Goal: Find specific page/section: Find specific page/section

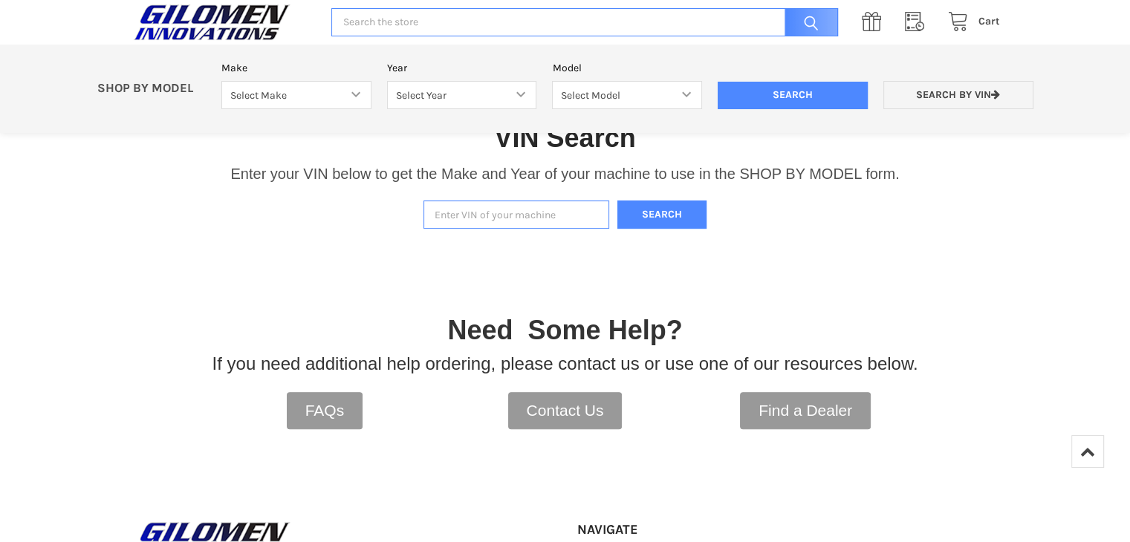
click at [496, 206] on input "Enter VIN of your machine" at bounding box center [516, 215] width 186 height 29
type input "3nsnak997lf130636"
click at [674, 218] on button "Search" at bounding box center [661, 215] width 89 height 29
click at [0, 0] on div at bounding box center [0, 0] width 0 height 0
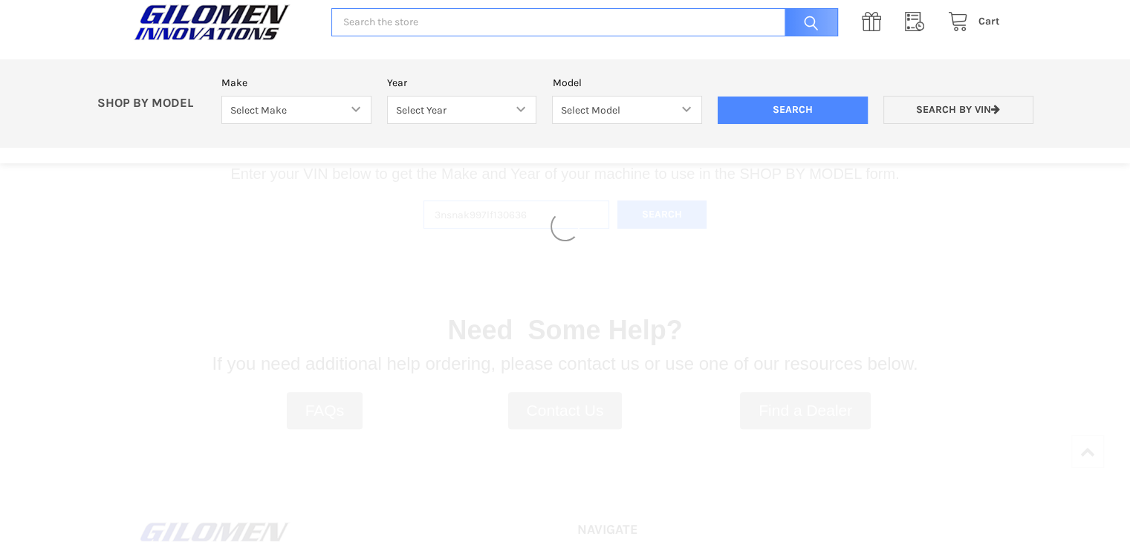
select select "340"
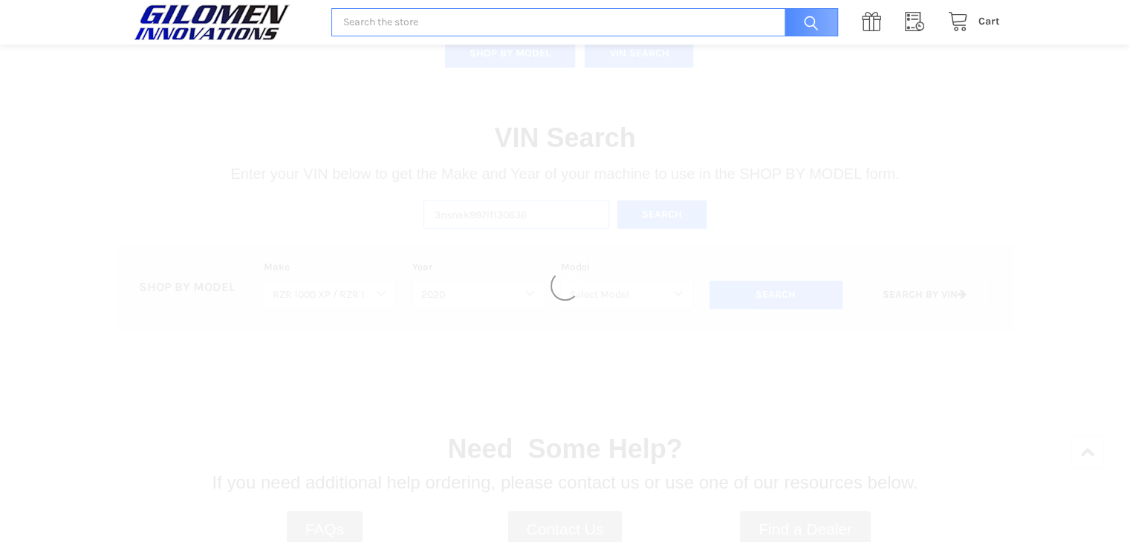
select select "389"
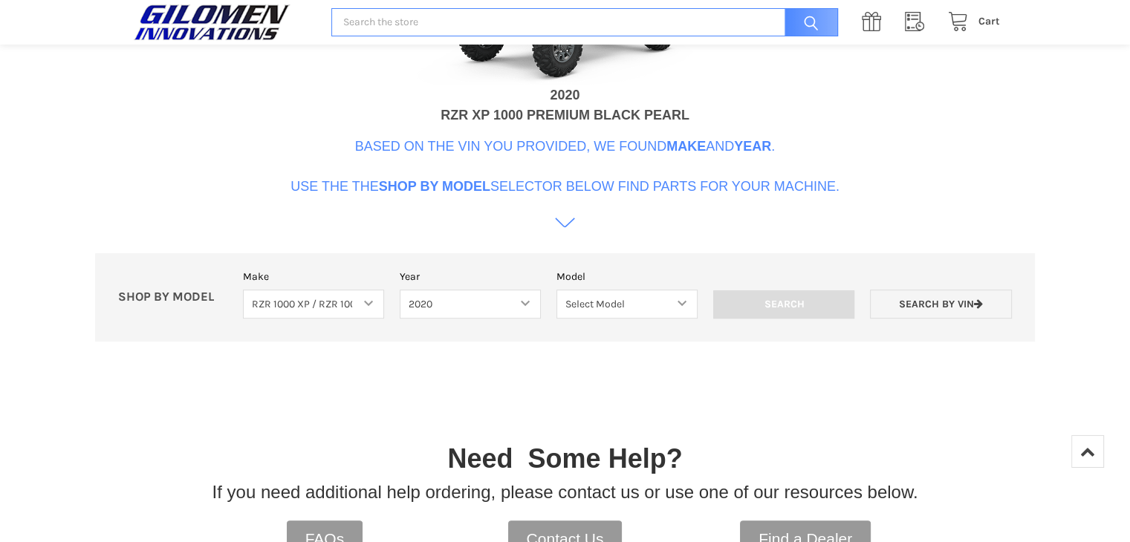
scroll to position [765, 0]
click at [560, 226] on icon at bounding box center [565, 222] width 20 height 20
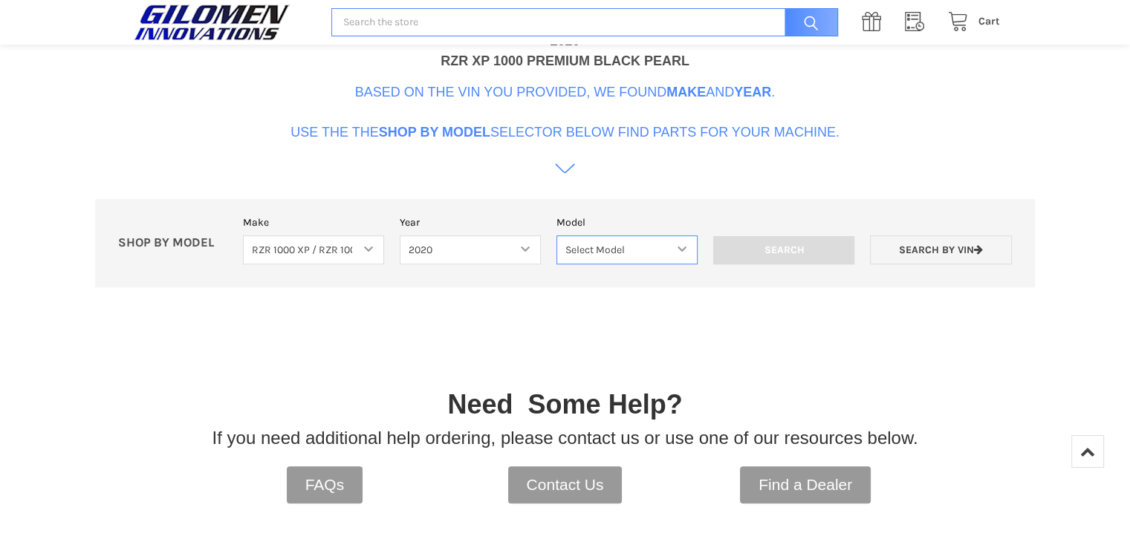
click at [582, 257] on select "Select Model 1000 S 1000 S 4 1000 XP 1000 XP4 1000 XP HIGH LIFTER 1000 XP4 HIGH…" at bounding box center [626, 249] width 141 height 29
select select "391"
click at [556, 235] on select "Select Model 1000 S 1000 S 4 1000 XP 1000 XP4 1000 XP HIGH LIFTER 1000 XP4 HIGH…" at bounding box center [626, 249] width 141 height 29
click at [604, 250] on select "Select Model 1000 S 1000 S 4 1000 XP 1000 XP4 1000 XP HIGH LIFTER 1000 XP4 HIGH…" at bounding box center [626, 249] width 141 height 29
click at [556, 235] on select "Select Model 1000 S 1000 S 4 1000 XP 1000 XP4 1000 XP HIGH LIFTER 1000 XP4 HIGH…" at bounding box center [626, 249] width 141 height 29
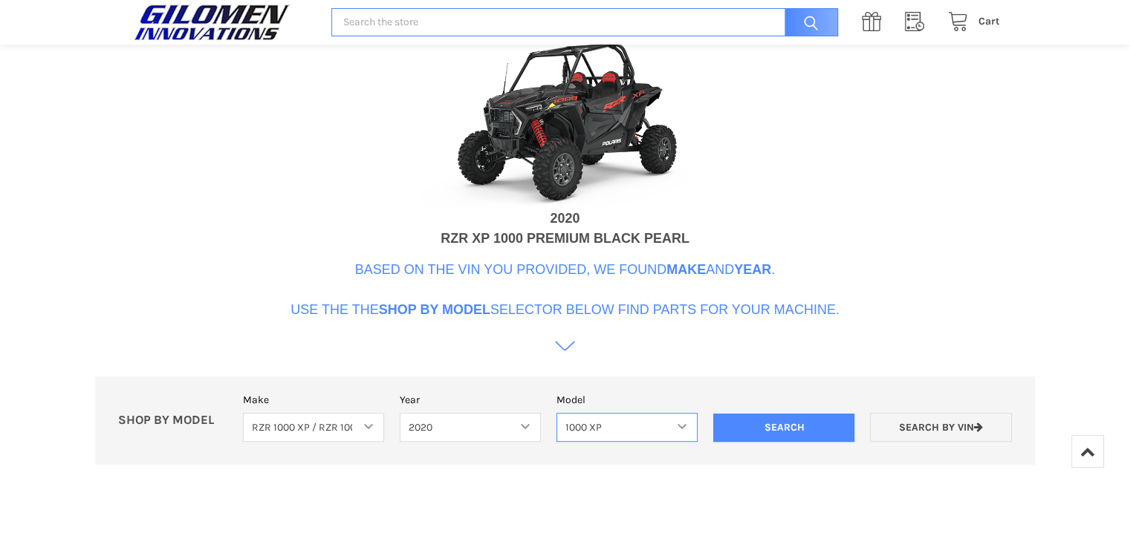
scroll to position [678, 0]
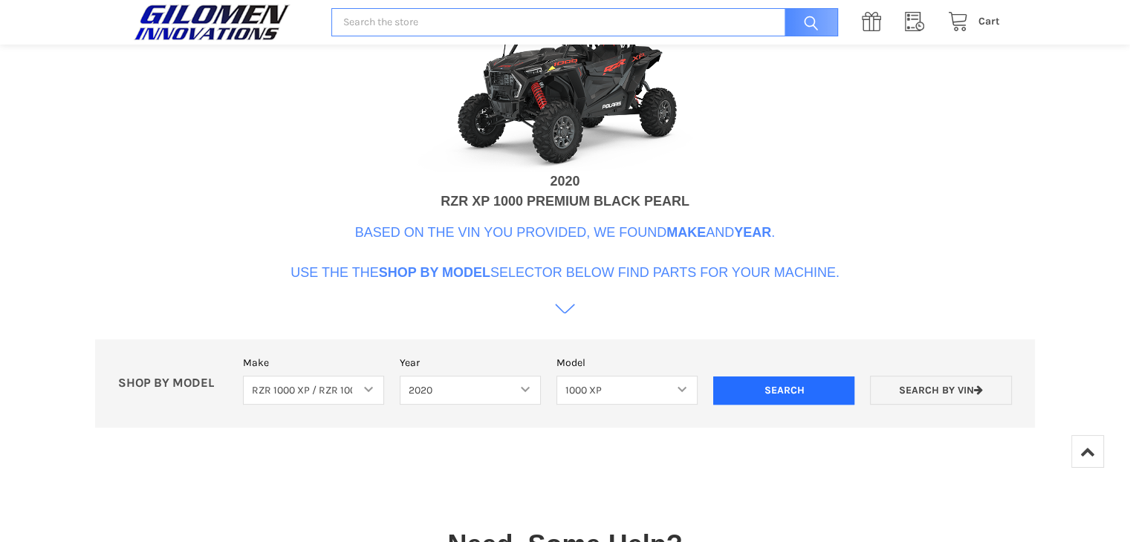
click at [752, 390] on input "Search" at bounding box center [783, 391] width 141 height 28
